Goal: Navigation & Orientation: Go to known website

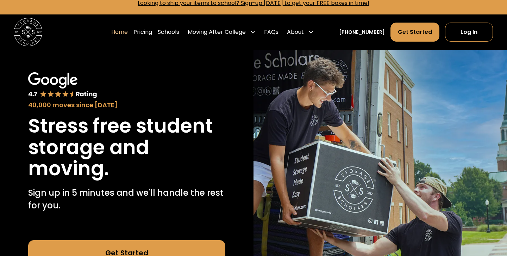
scroll to position [1, 0]
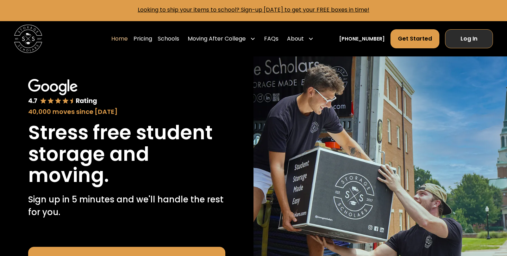
click at [469, 38] on link "Log In" at bounding box center [469, 38] width 48 height 19
click at [466, 39] on link "Log In" at bounding box center [469, 38] width 48 height 19
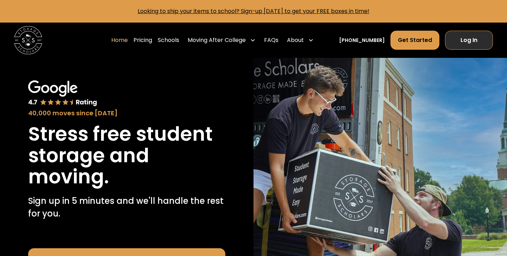
click at [478, 41] on link "Log In" at bounding box center [469, 40] width 48 height 19
